Goal: Task Accomplishment & Management: Complete application form

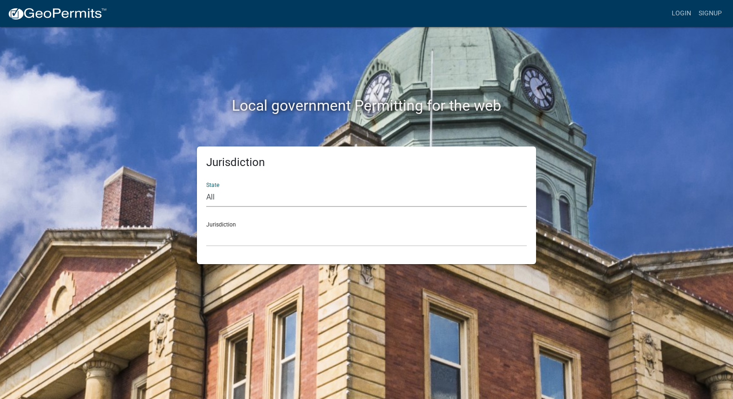
select select "Iowa"
click at [235, 225] on div "Jurisdiction Boone County, Iowa Butler County, Iowa Cerro Gordo County, Iowa Ci…" at bounding box center [366, 230] width 321 height 32
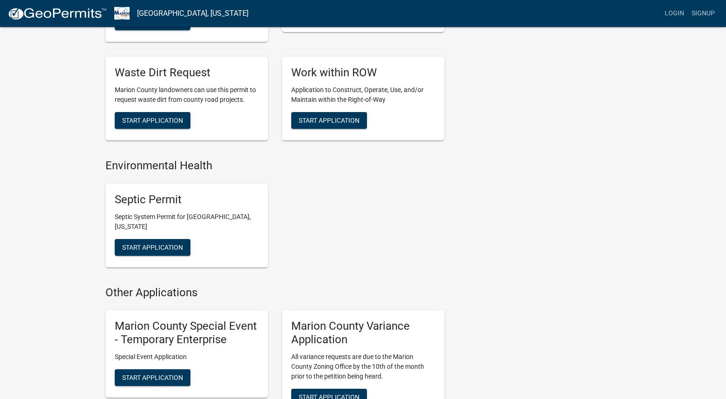
scroll to position [546, 0]
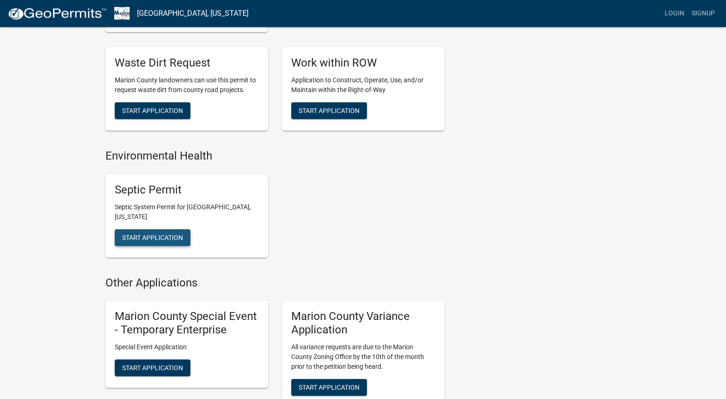
click at [159, 233] on span "Start Application" at bounding box center [152, 236] width 61 height 7
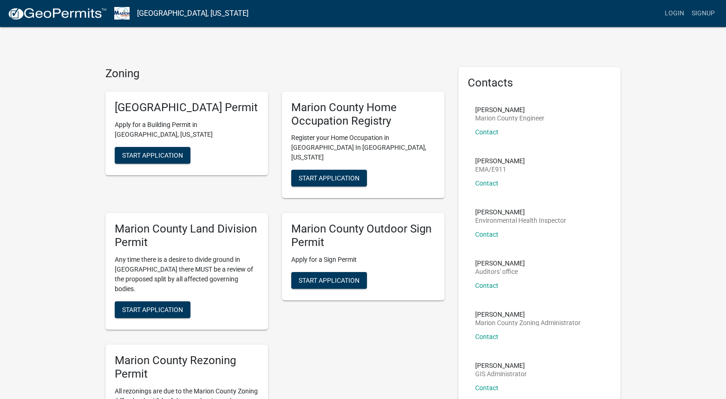
drag, startPoint x: 651, startPoint y: 100, endPoint x: 657, endPoint y: 80, distance: 20.6
click at [674, 13] on link "Login" at bounding box center [674, 14] width 27 height 18
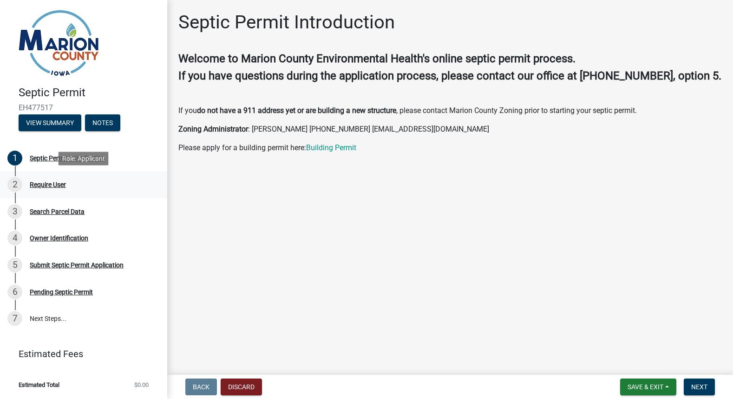
click at [42, 184] on div "Require User" at bounding box center [48, 184] width 36 height 7
click at [88, 156] on div "Septic Permit Introduction" at bounding box center [67, 158] width 75 height 7
click at [697, 385] on span "Next" at bounding box center [699, 386] width 16 height 7
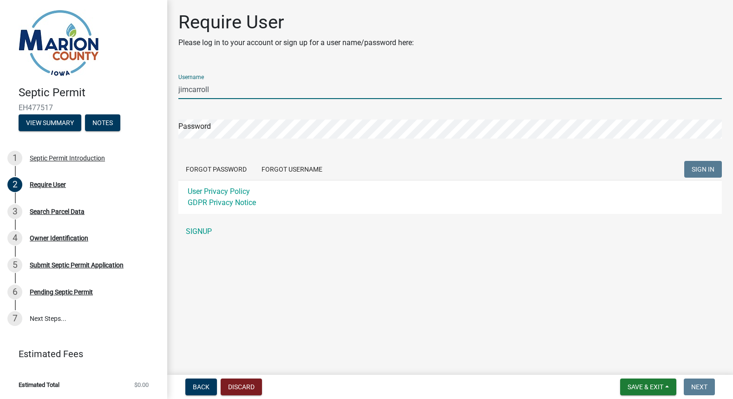
type input "jimcarroll"
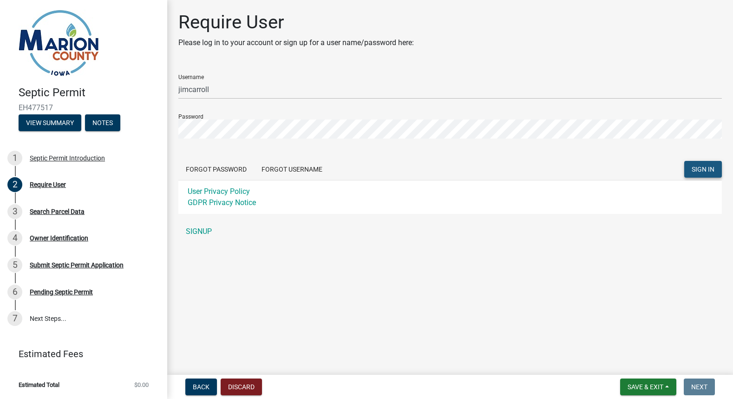
click at [704, 165] on button "SIGN IN" at bounding box center [704, 169] width 38 height 17
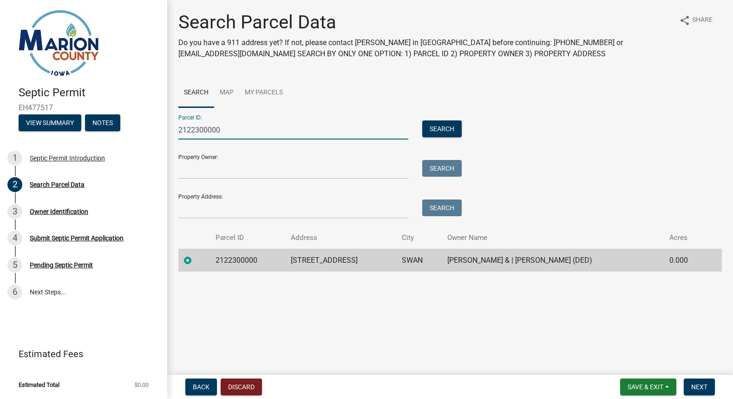
click at [223, 128] on input "2122300000" at bounding box center [293, 129] width 230 height 19
type input "2"
type input "1070800500"
click at [438, 126] on button "Search" at bounding box center [441, 128] width 39 height 17
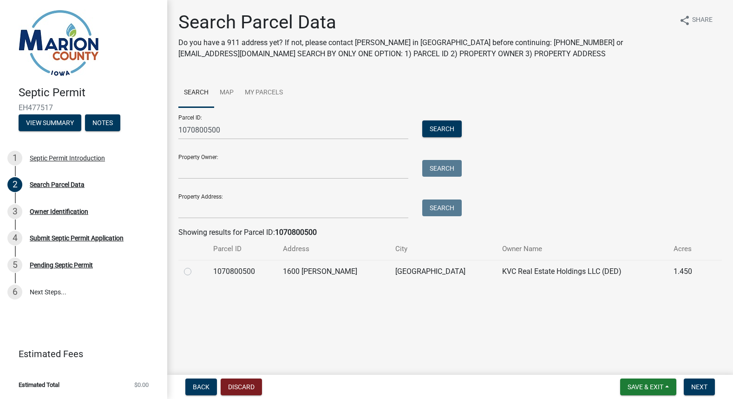
click at [195, 266] on label at bounding box center [195, 266] width 0 height 0
click at [195, 270] on input "radio" at bounding box center [198, 269] width 6 height 6
radio input "true"
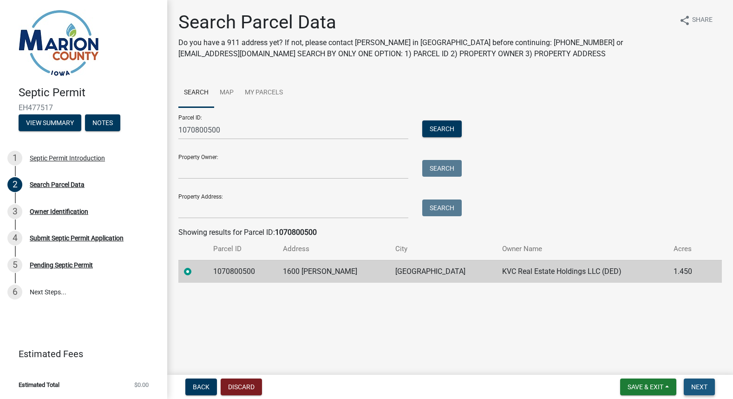
click at [704, 386] on span "Next" at bounding box center [699, 386] width 16 height 7
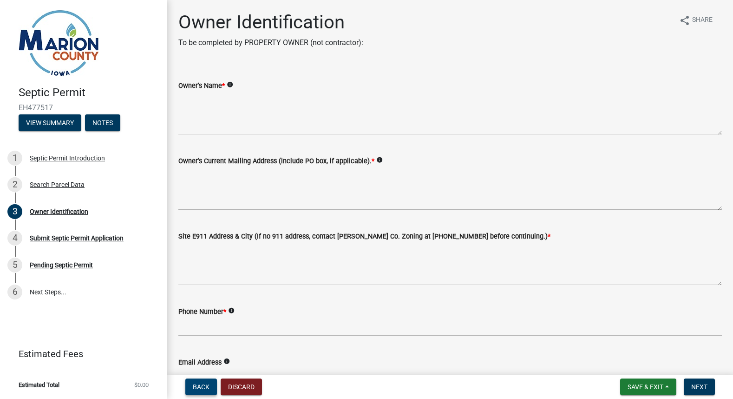
click at [198, 387] on span "Back" at bounding box center [201, 386] width 17 height 7
